Goal: Complete application form

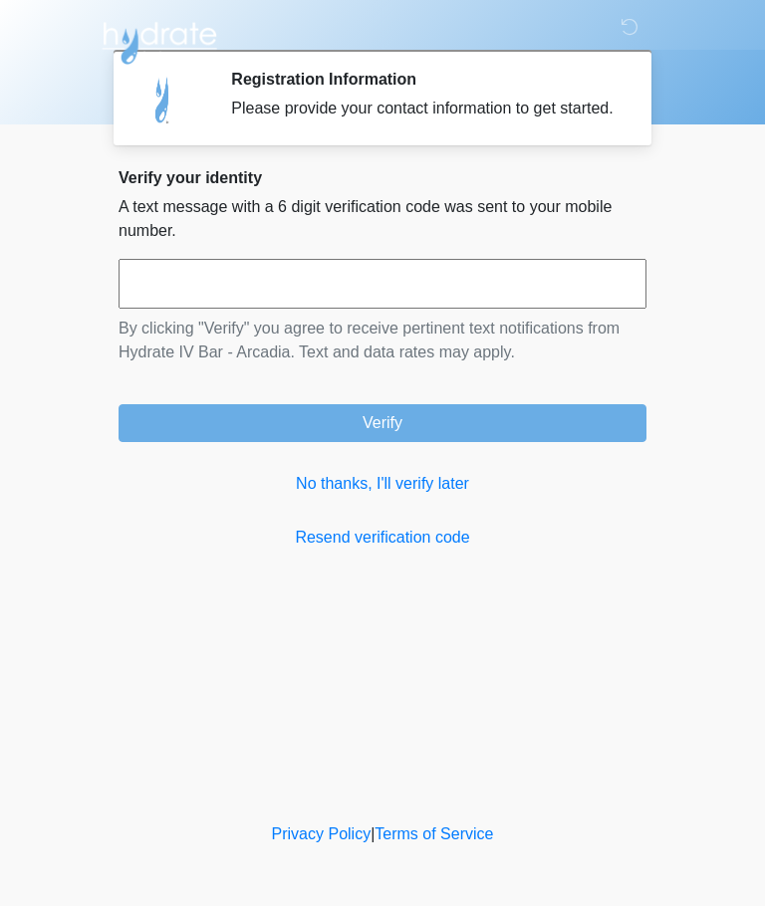
click at [559, 302] on input "text" at bounding box center [383, 284] width 528 height 50
click at [439, 496] on link "No thanks, I'll verify later" at bounding box center [383, 484] width 528 height 24
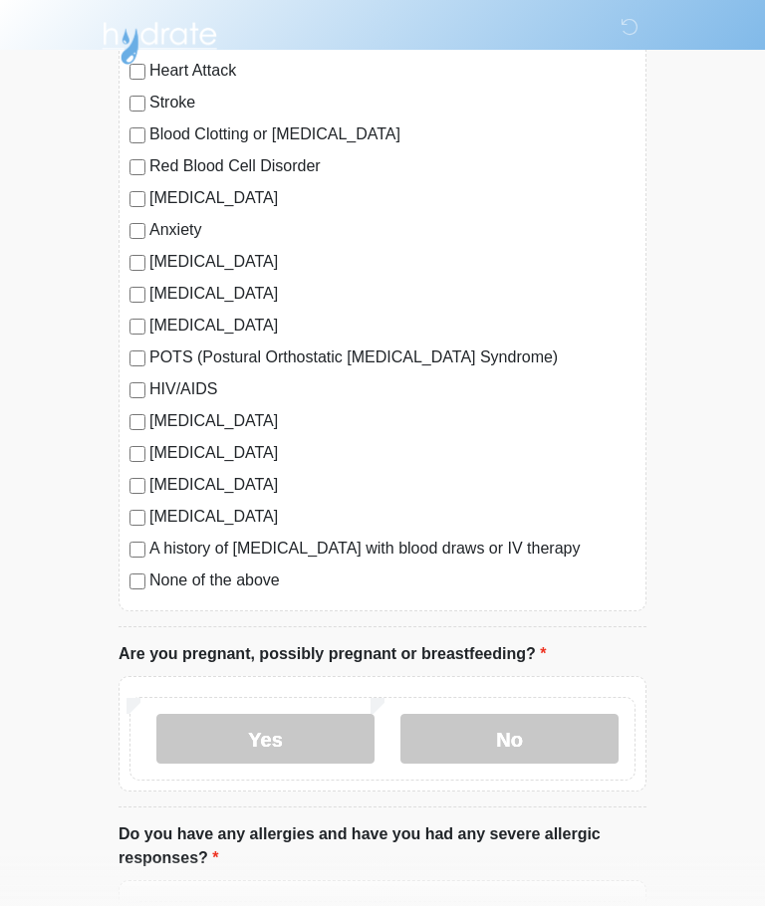
scroll to position [270, 0]
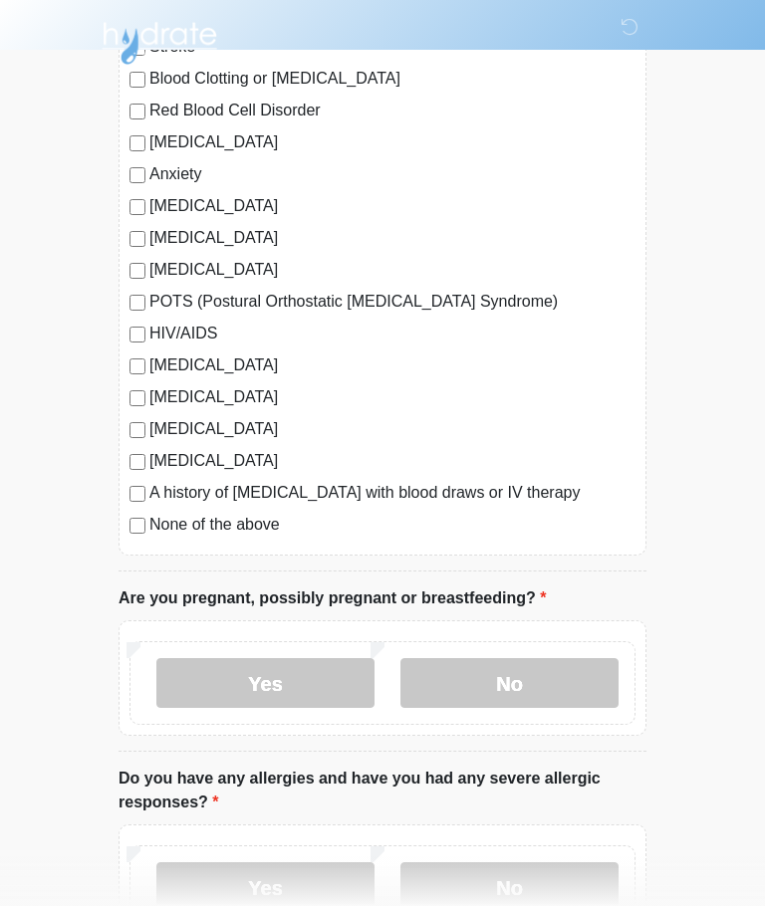
click at [568, 676] on label "No" at bounding box center [509, 683] width 218 height 50
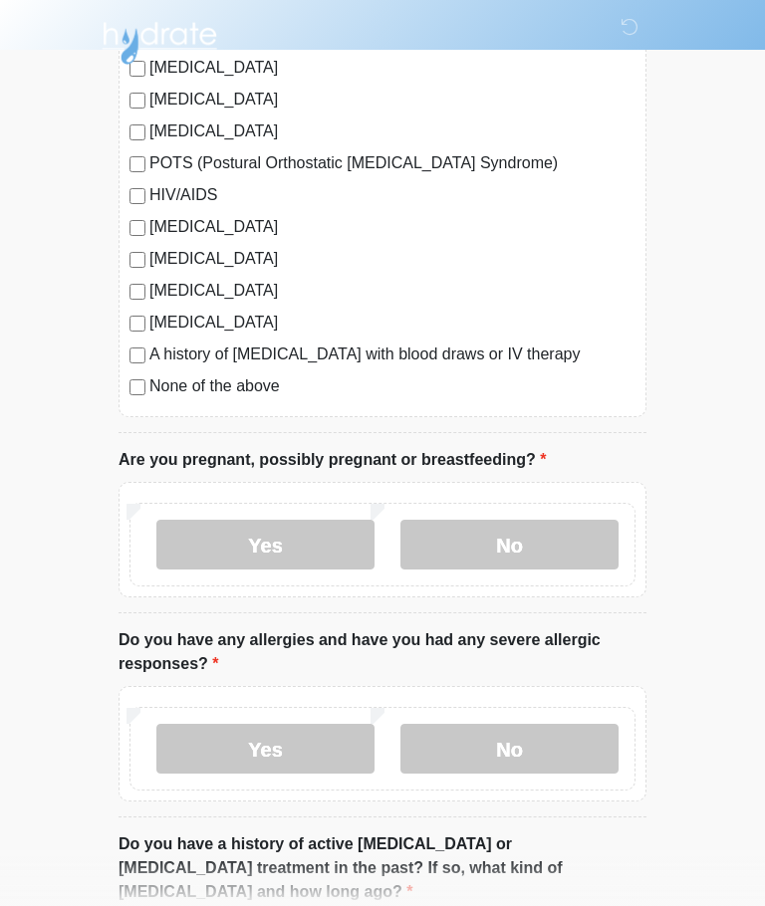
scroll to position [460, 0]
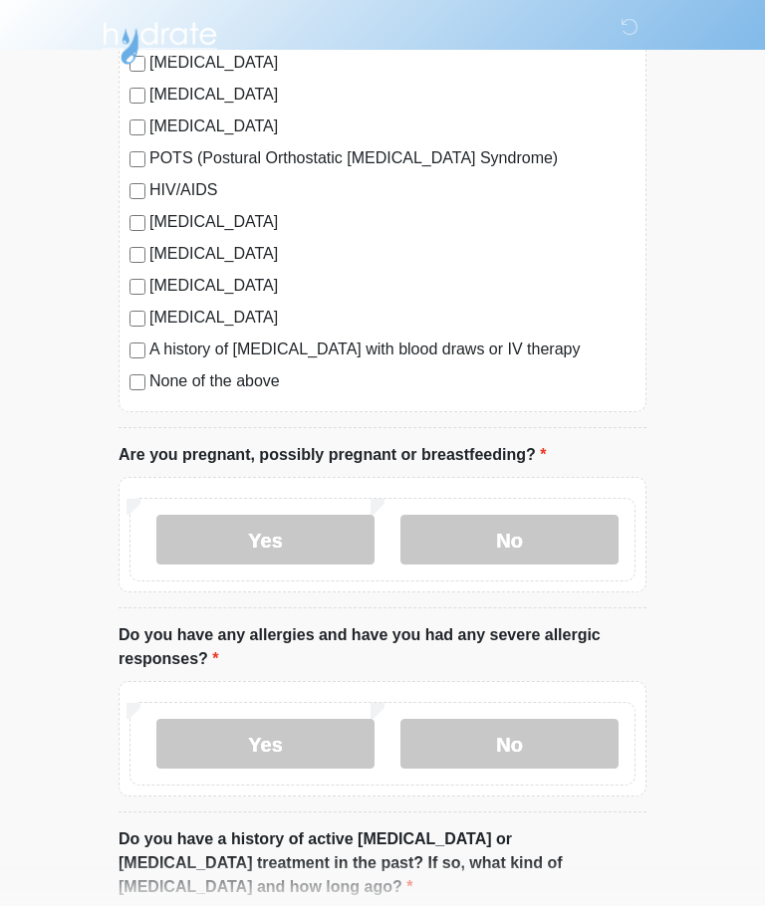
click at [591, 738] on label "No" at bounding box center [509, 744] width 218 height 50
click at [218, 736] on label "Yes" at bounding box center [265, 744] width 218 height 50
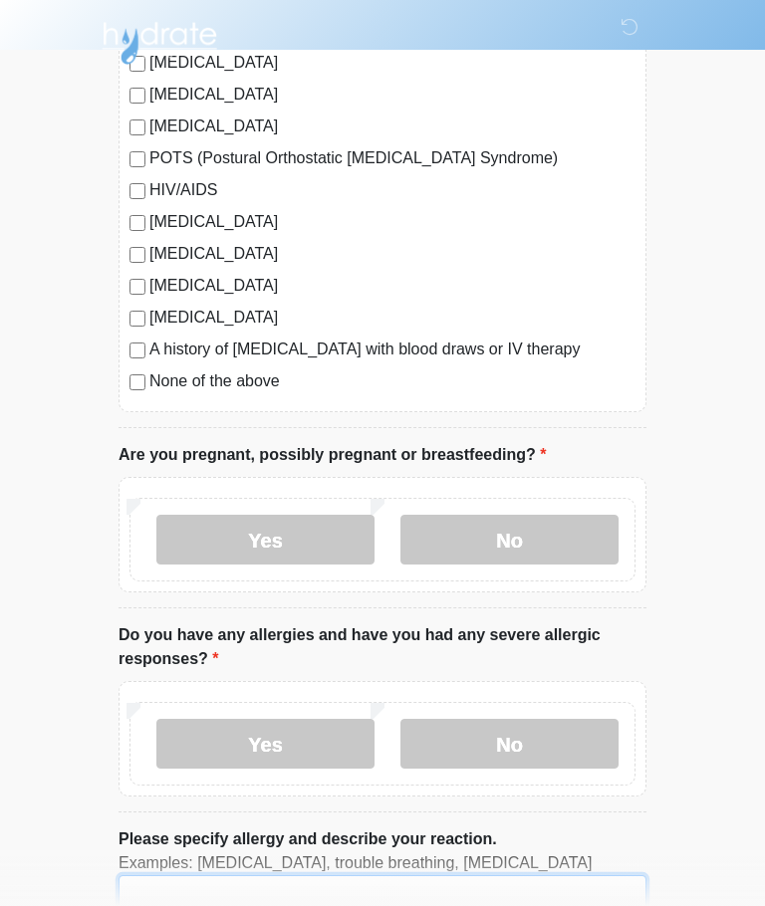
click at [165, 905] on textarea "Please specify allergy and describe your reaction." at bounding box center [383, 918] width 528 height 86
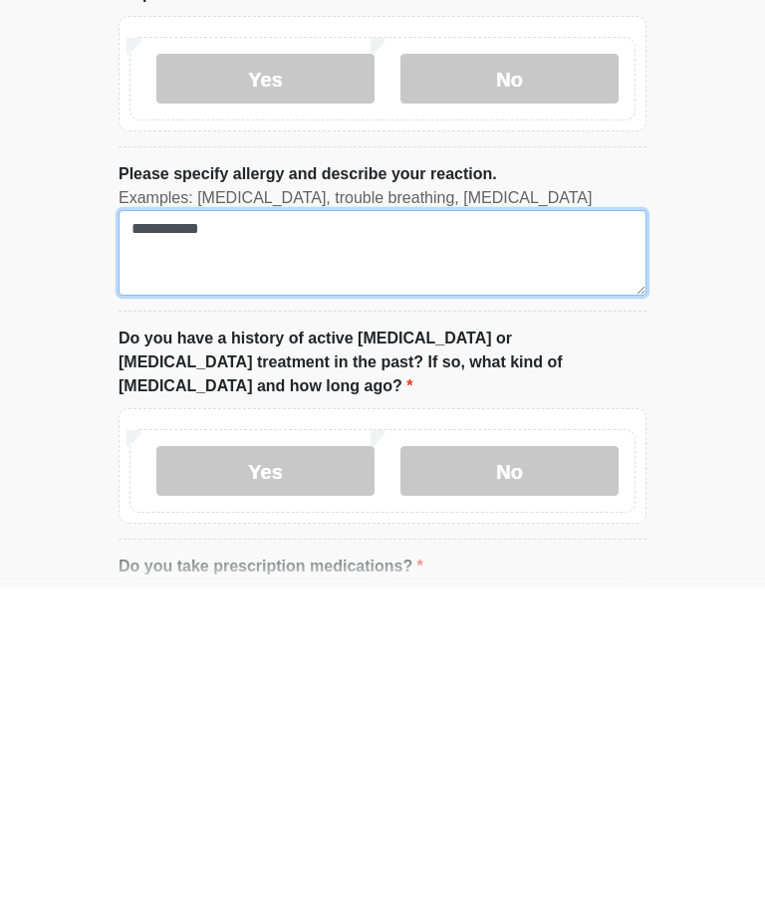
scroll to position [808, 0]
type textarea "**********"
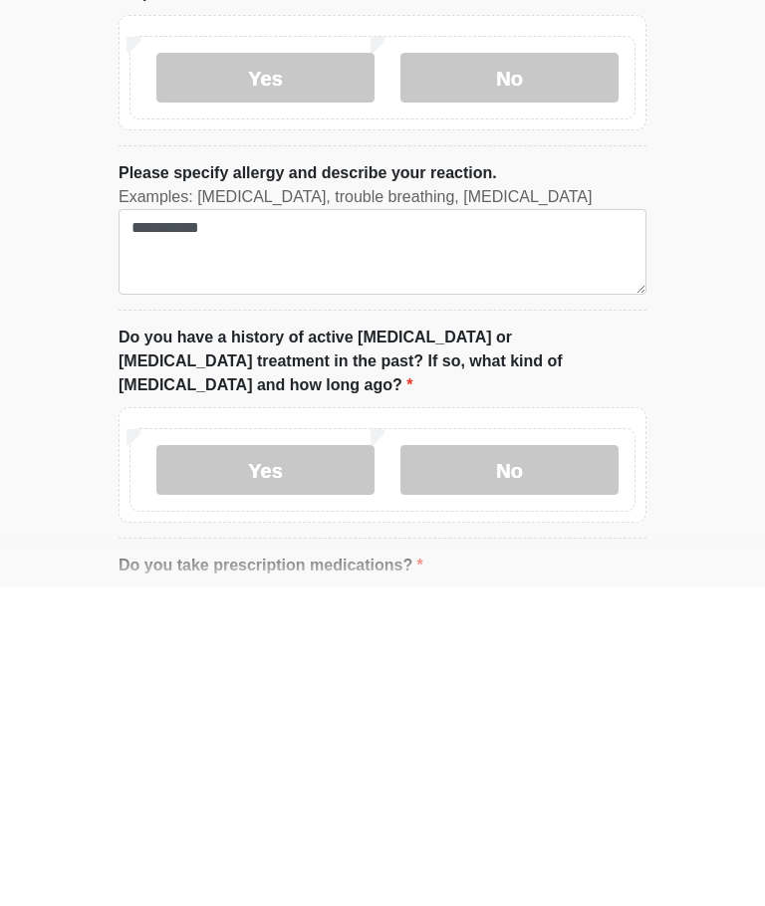
click at [579, 764] on label "No" at bounding box center [509, 789] width 218 height 50
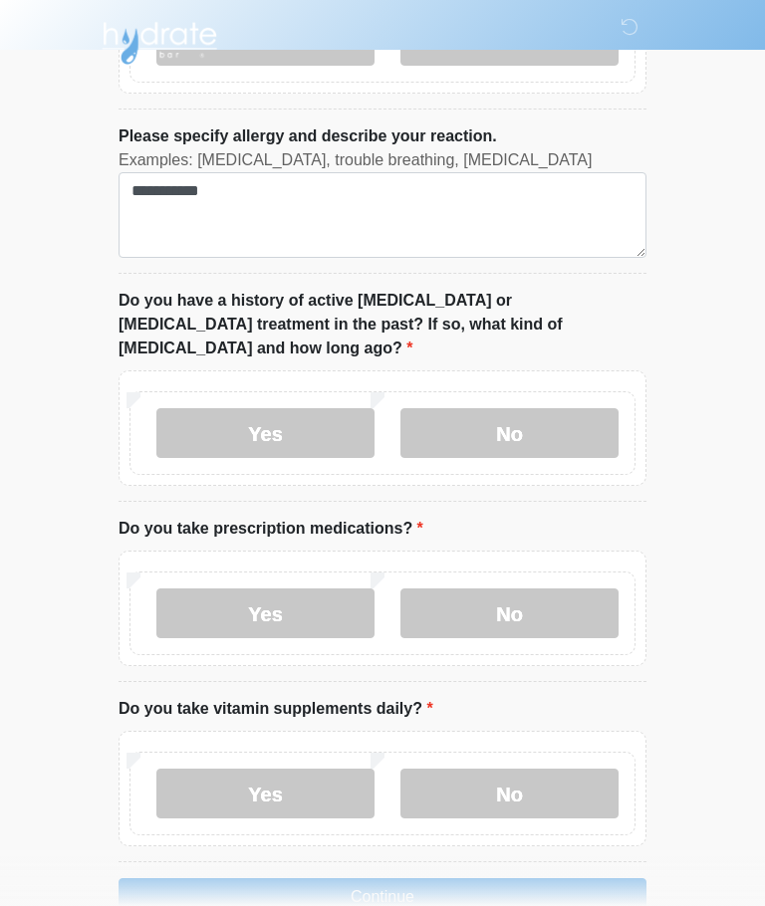
scroll to position [1185, 0]
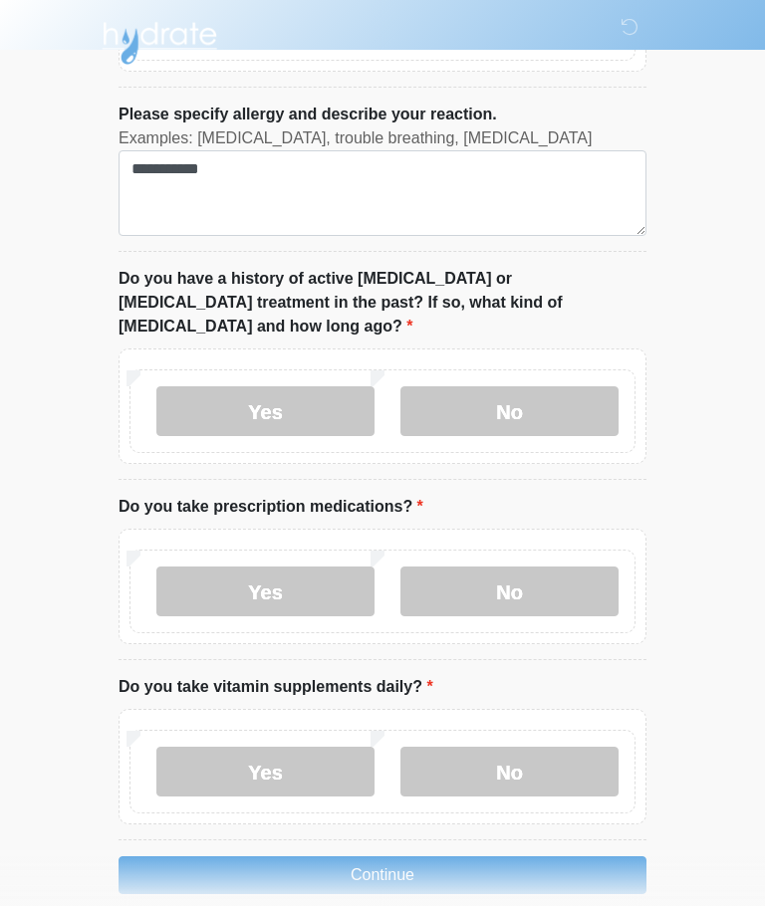
click at [566, 747] on label "No" at bounding box center [509, 772] width 218 height 50
click at [571, 567] on label "No" at bounding box center [509, 592] width 218 height 50
click at [566, 857] on button "Continue" at bounding box center [383, 876] width 528 height 38
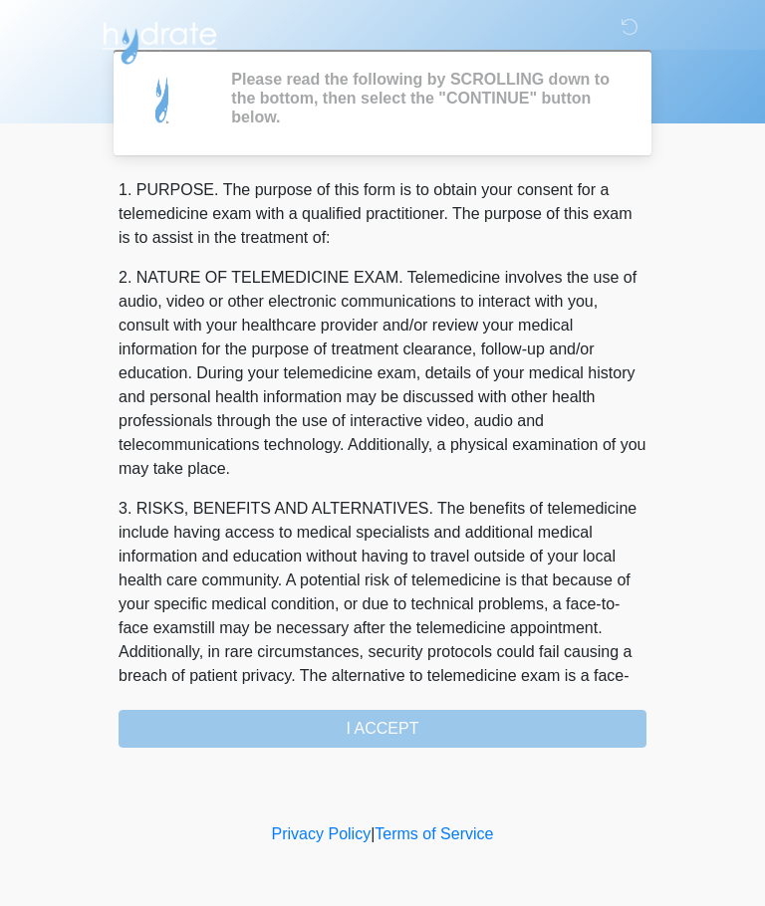
scroll to position [0, 0]
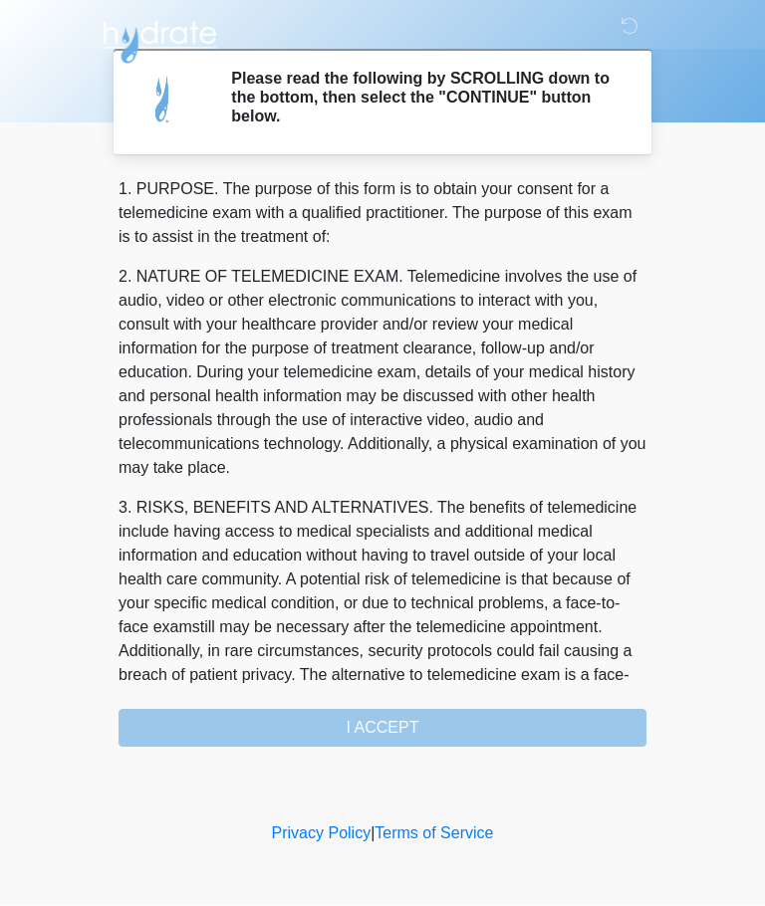
click at [547, 731] on div "1. PURPOSE. The purpose of this form is to obtain your consent for a telemedici…" at bounding box center [383, 463] width 528 height 570
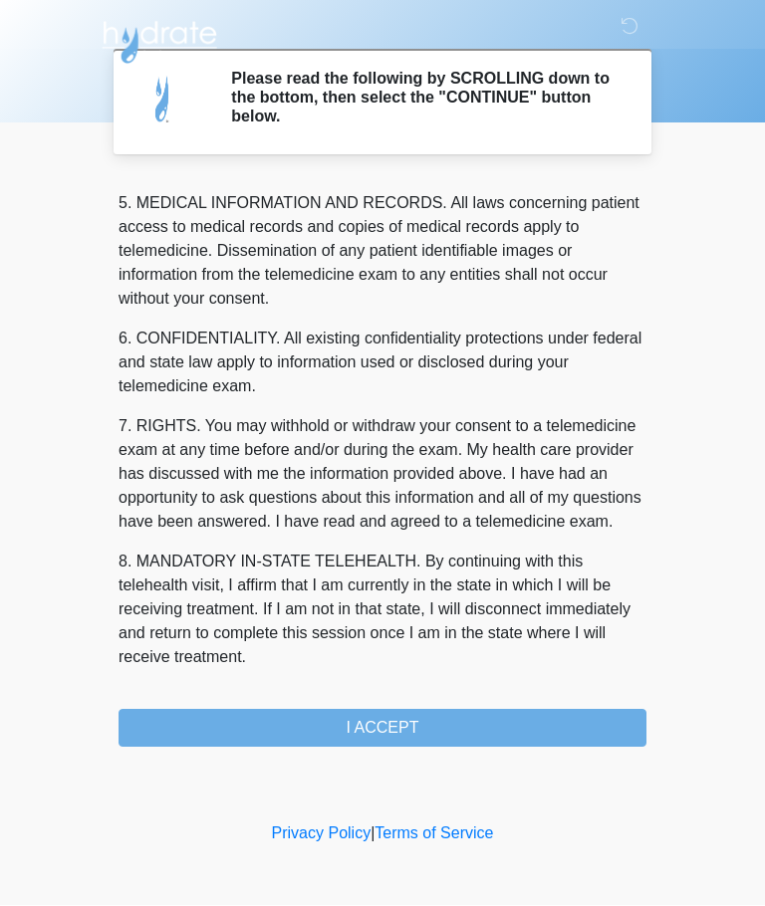
scroll to position [647, 0]
click at [542, 729] on button "I ACCEPT" at bounding box center [383, 729] width 528 height 38
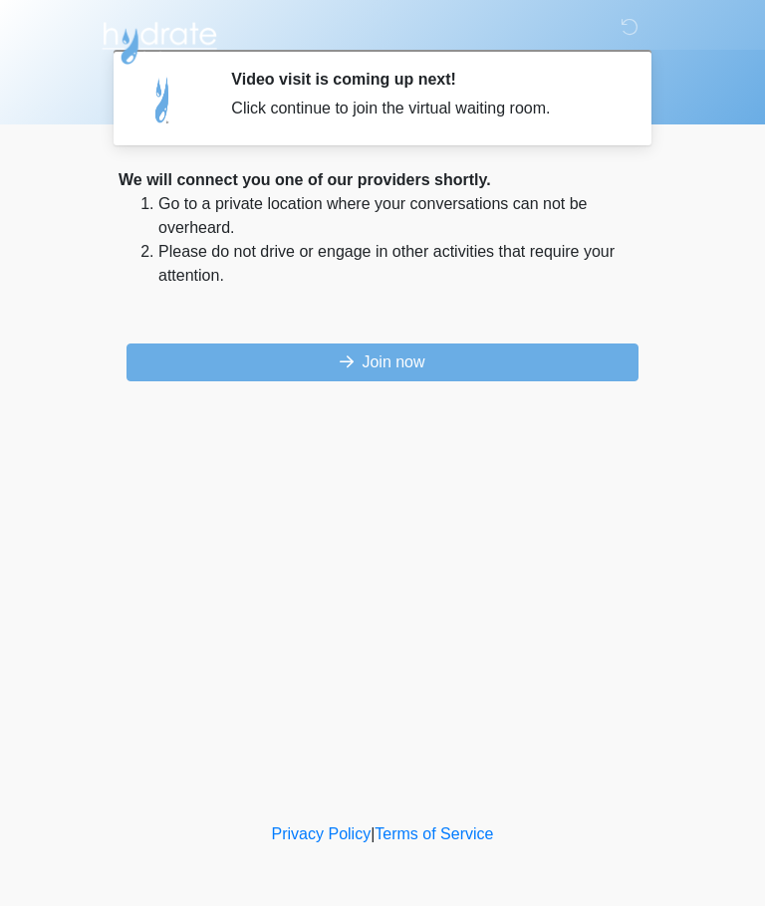
click at [577, 368] on button "Join now" at bounding box center [382, 363] width 512 height 38
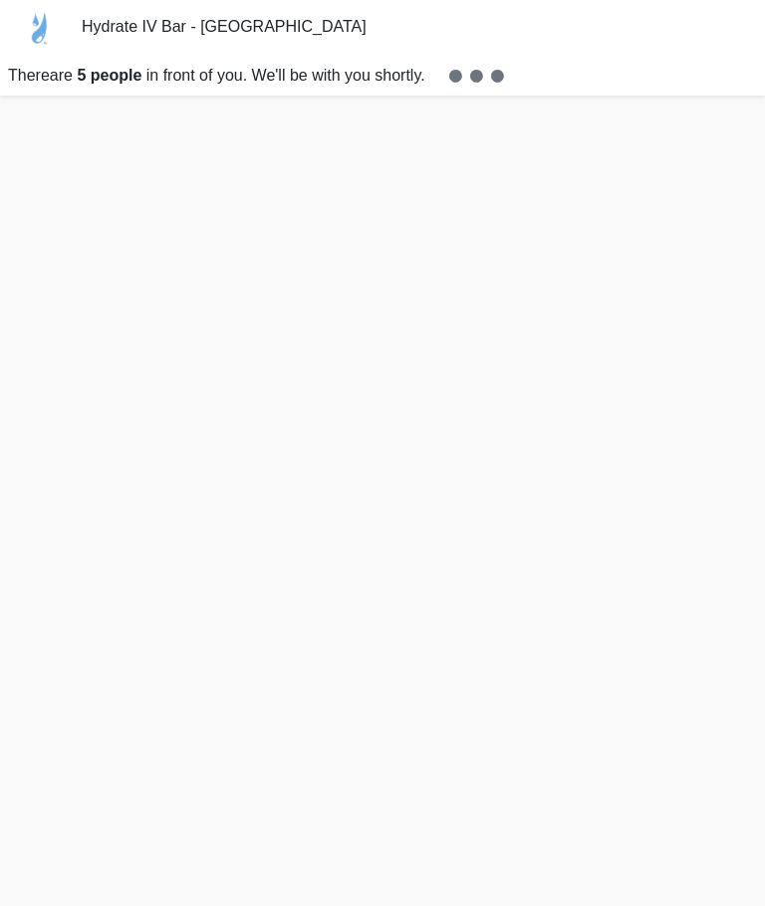
click at [328, 6] on div "Hydrate IV Bar - Arcadia There are 5 people in front of you. We'll be with you …" at bounding box center [382, 48] width 765 height 96
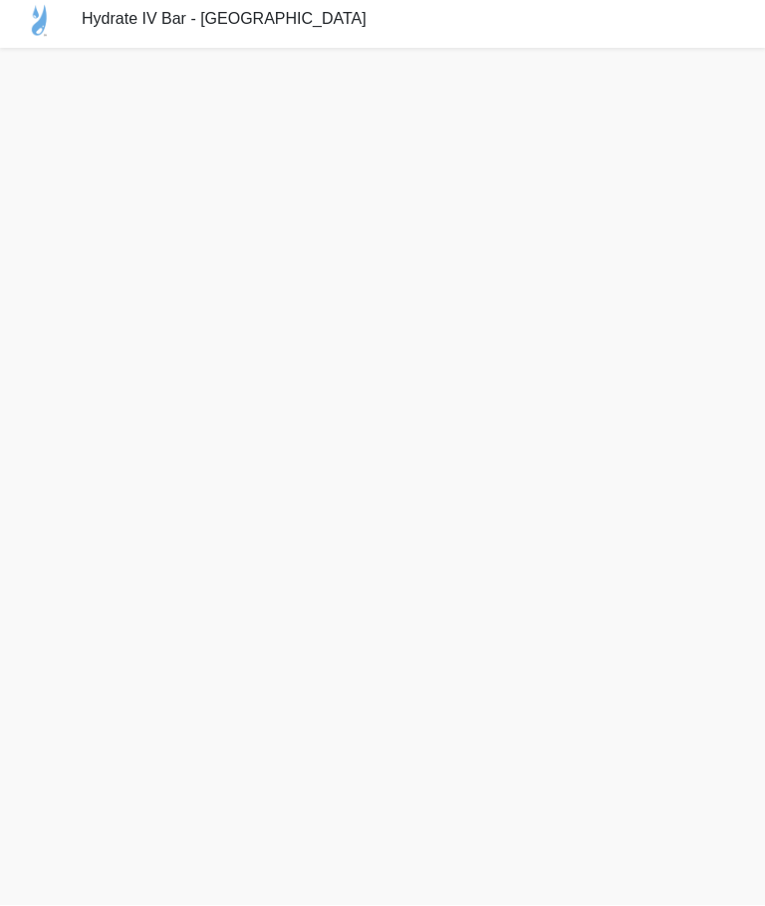
scroll to position [75, 0]
